Goal: Information Seeking & Learning: Learn about a topic

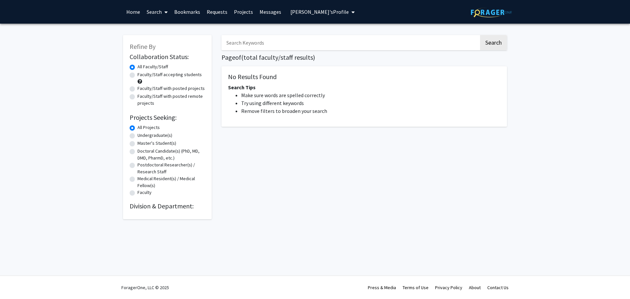
radio input "false"
radio input "true"
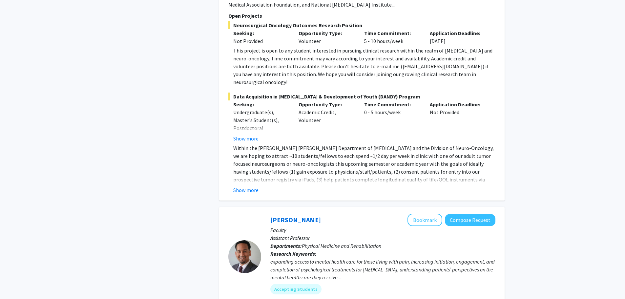
scroll to position [1541, 0]
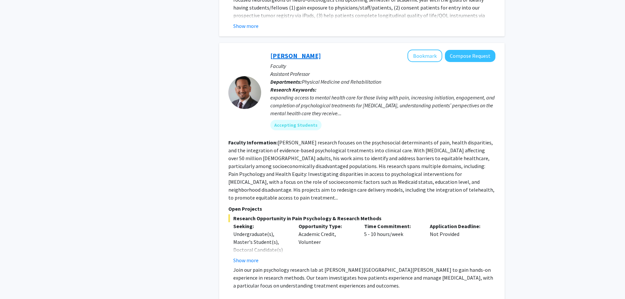
click at [298, 51] on link "[PERSON_NAME]" at bounding box center [295, 55] width 50 height 8
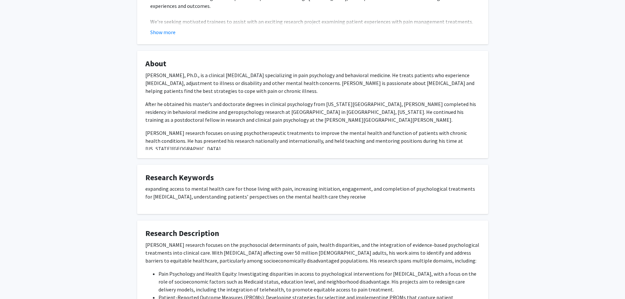
scroll to position [285, 0]
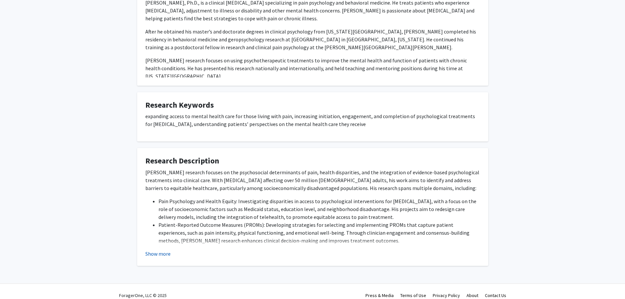
click at [158, 250] on button "Show more" at bounding box center [157, 254] width 25 height 8
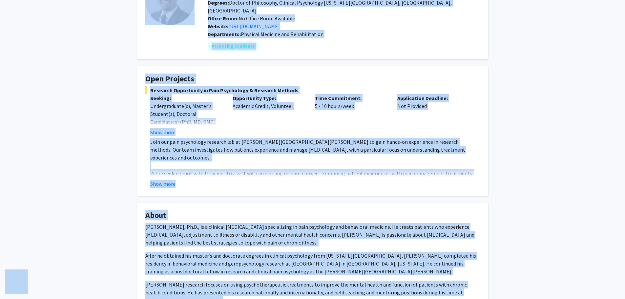
scroll to position [0, 0]
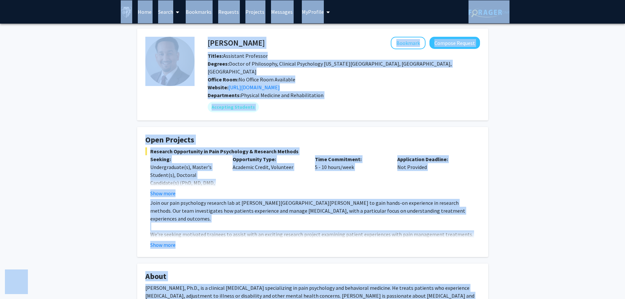
click at [245, 135] on h4 "Open Projects" at bounding box center [312, 140] width 334 height 10
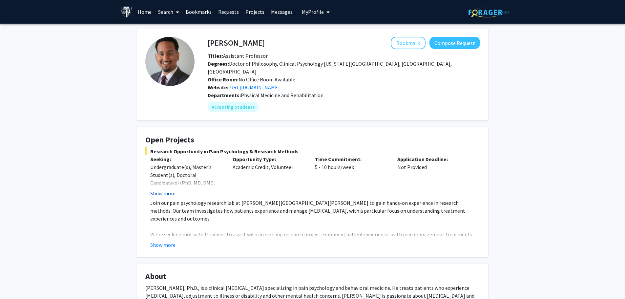
click at [163, 189] on button "Show more" at bounding box center [162, 193] width 25 height 8
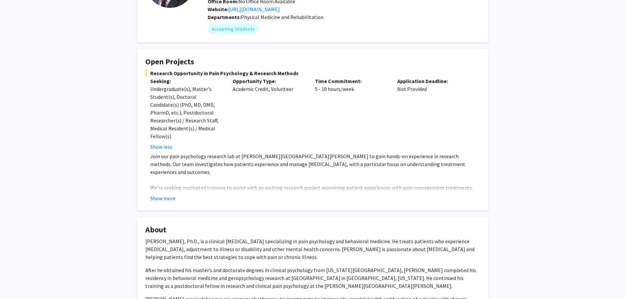
scroll to position [98, 0]
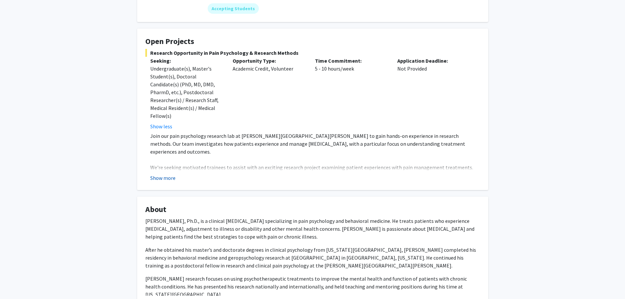
click at [166, 174] on button "Show more" at bounding box center [162, 178] width 25 height 8
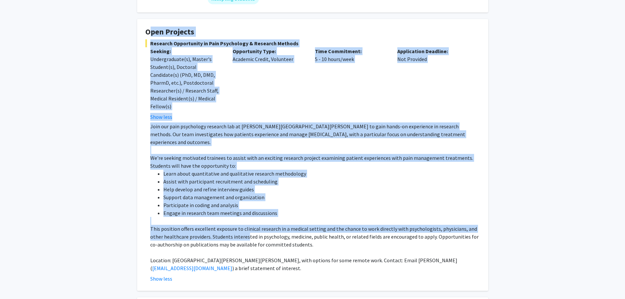
drag, startPoint x: 144, startPoint y: 31, endPoint x: 234, endPoint y: 216, distance: 205.7
click at [234, 211] on fg-card "Open Projects Research Opportunity in Pain Psychology & Research Methods Seekin…" at bounding box center [312, 154] width 351 height 271
click at [234, 225] on p "This position offers excellent exposure to clinical research in a medical setti…" at bounding box center [315, 237] width 330 height 24
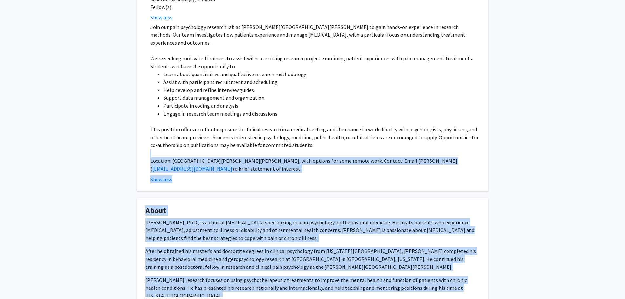
scroll to position [393, 0]
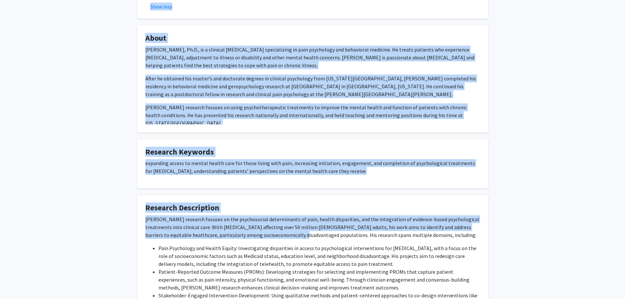
drag, startPoint x: 234, startPoint y: 216, endPoint x: 237, endPoint y: 216, distance: 3.3
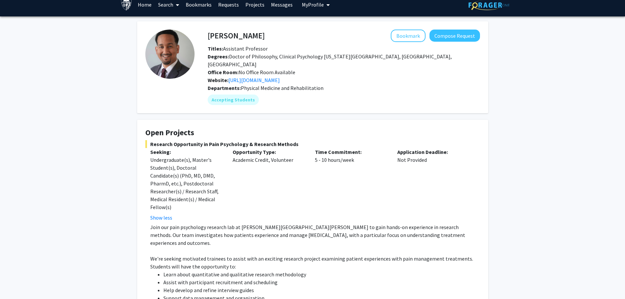
scroll to position [0, 0]
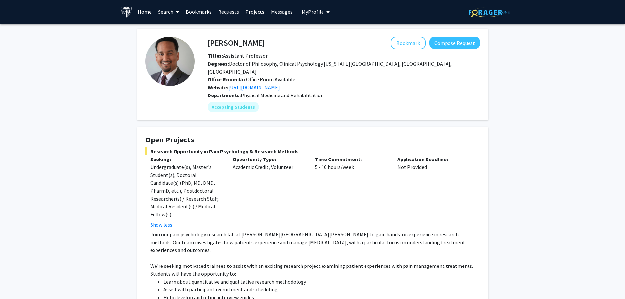
click at [175, 135] on h4 "Open Projects" at bounding box center [312, 140] width 334 height 10
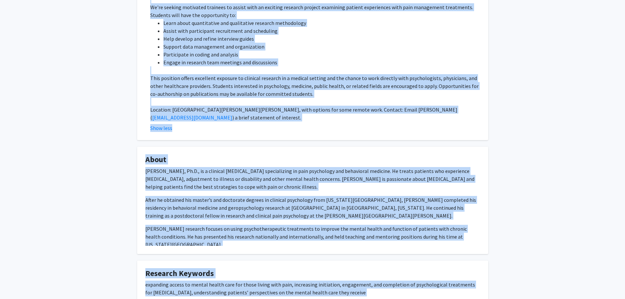
scroll to position [505, 0]
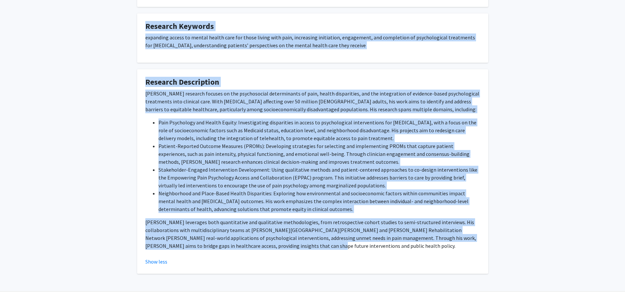
copy div "Lore Ipsumdol Sitametc Adipiscinge se Doei Temporinci & Utlabore Etdolor Magnaa…"
drag, startPoint x: 141, startPoint y: 128, endPoint x: 263, endPoint y: 229, distance: 158.2
click at [235, 90] on p "[PERSON_NAME] research focuses on the psychosocial determinants of pain, health…" at bounding box center [312, 102] width 334 height 24
click at [183, 166] on li "Stakeholder-Engaged Intervention Development: Using qualitative methods and pat…" at bounding box center [318, 178] width 321 height 24
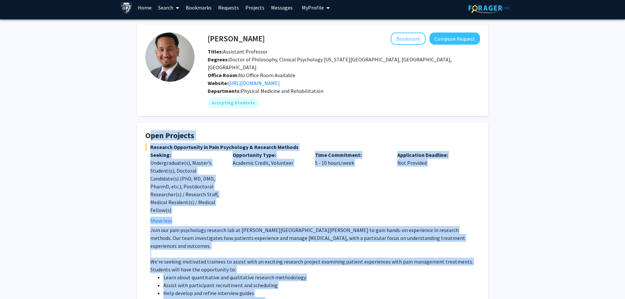
scroll to position [0, 0]
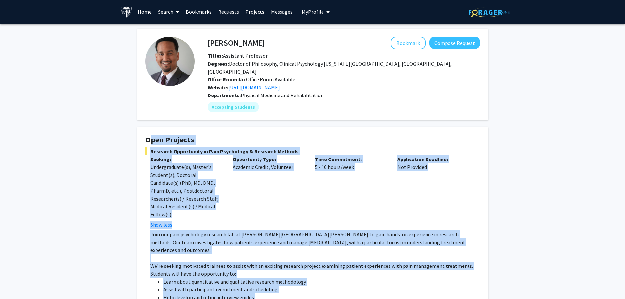
click at [211, 197] on div "Undergraduate(s), Master's Student(s), Doctoral Candidate(s) (PhD, MD, DMD, Pha…" at bounding box center [186, 190] width 72 height 55
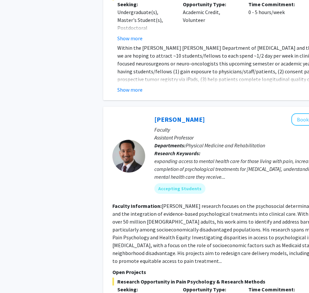
scroll to position [1410, 0]
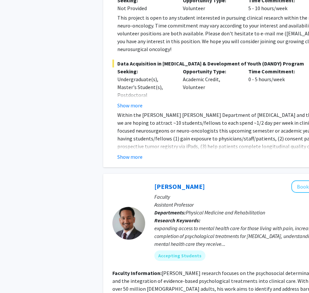
click at [174, 181] on div "[PERSON_NAME] Bookmark Compose Request" at bounding box center [266, 187] width 225 height 12
click at [174, 183] on link "[PERSON_NAME]" at bounding box center [179, 187] width 50 height 8
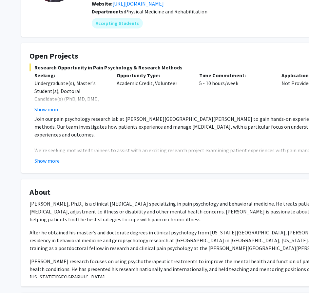
scroll to position [131, 0]
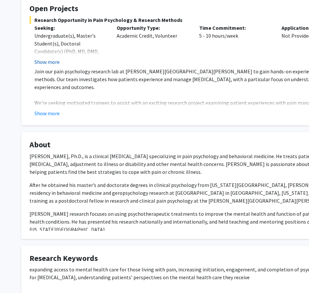
click at [48, 58] on button "Show more" at bounding box center [46, 62] width 25 height 8
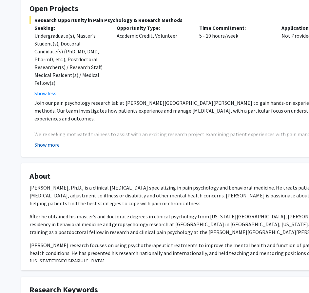
click at [46, 141] on button "Show more" at bounding box center [46, 145] width 25 height 8
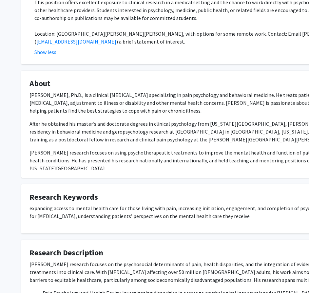
scroll to position [424, 0]
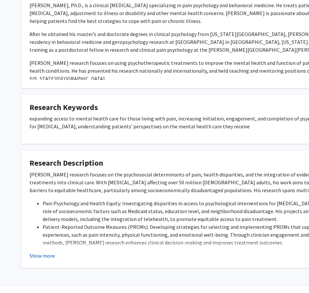
click at [49, 252] on button "Show more" at bounding box center [42, 256] width 25 height 8
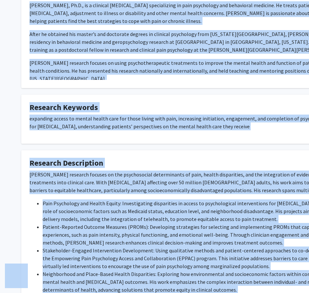
click at [116, 223] on li "Patient-Reported Outcome Measures (PROMs): Developing strategies for selecting …" at bounding box center [203, 235] width 321 height 24
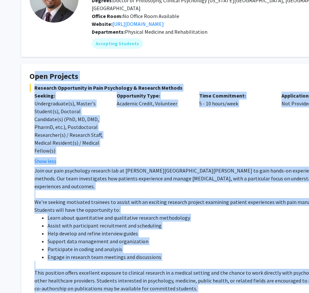
scroll to position [511, 0]
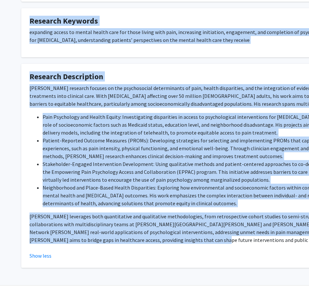
copy div "Lore Ipsumdol Sitametc Adipiscinge se Doei Temporinci & Utlabore Etdolor Magnaa…"
drag, startPoint x: 24, startPoint y: 67, endPoint x: 156, endPoint y: 223, distance: 204.0
